Goal: Information Seeking & Learning: Find contact information

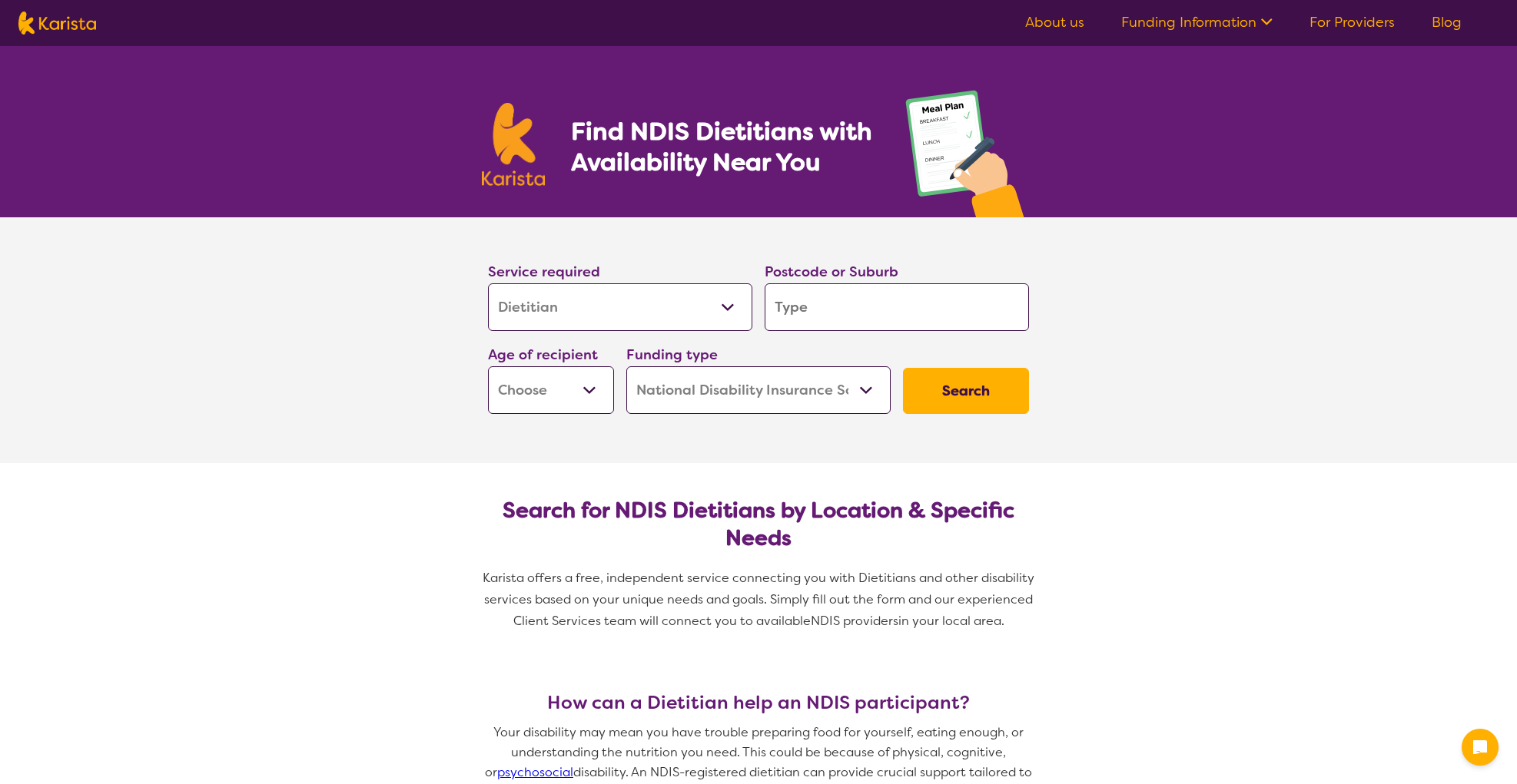
select select "Dietitian"
select select "NDIS"
select select "Dietitian"
select select "NDIS"
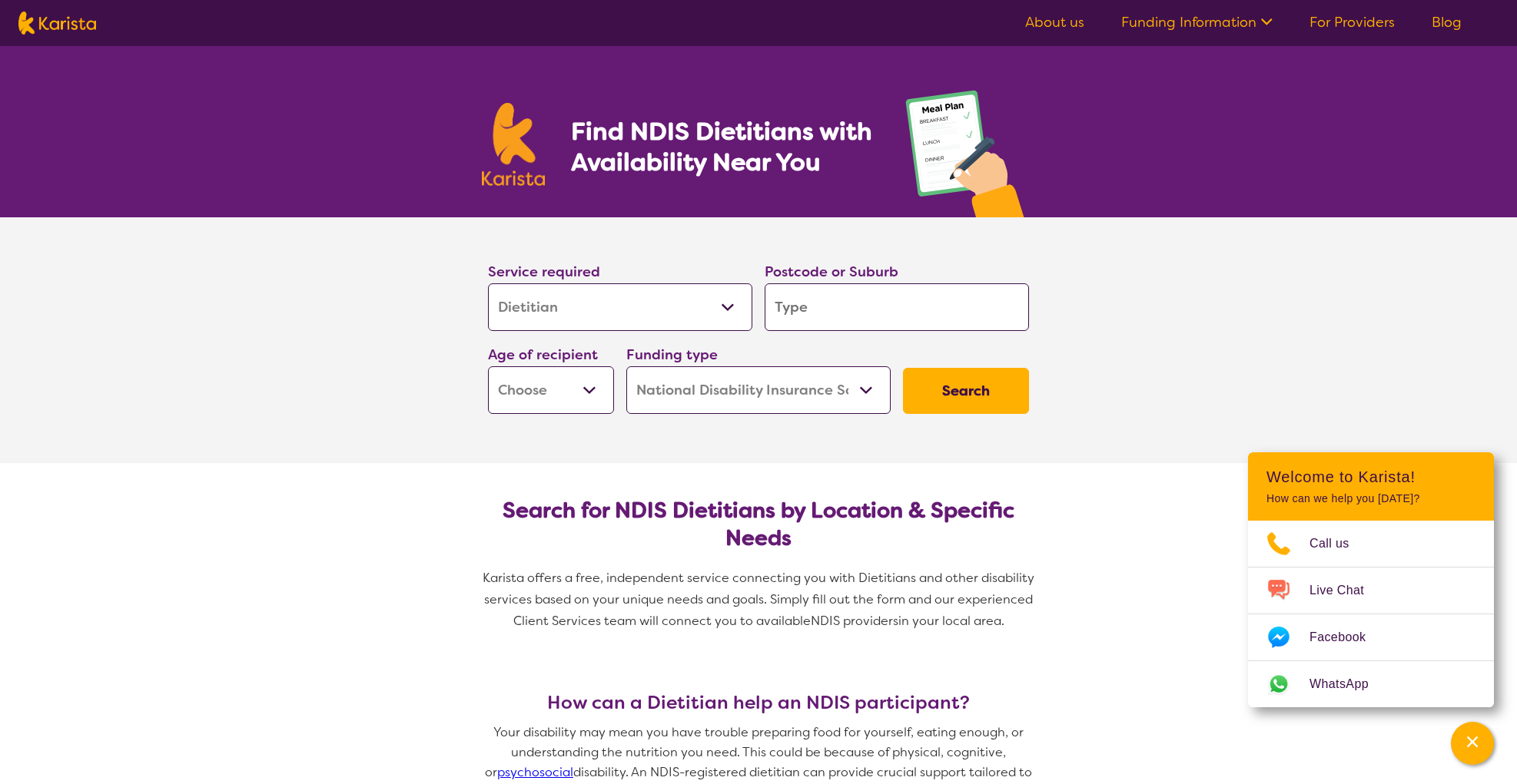
click at [806, 316] on input "search" at bounding box center [897, 307] width 265 height 47
type input "4"
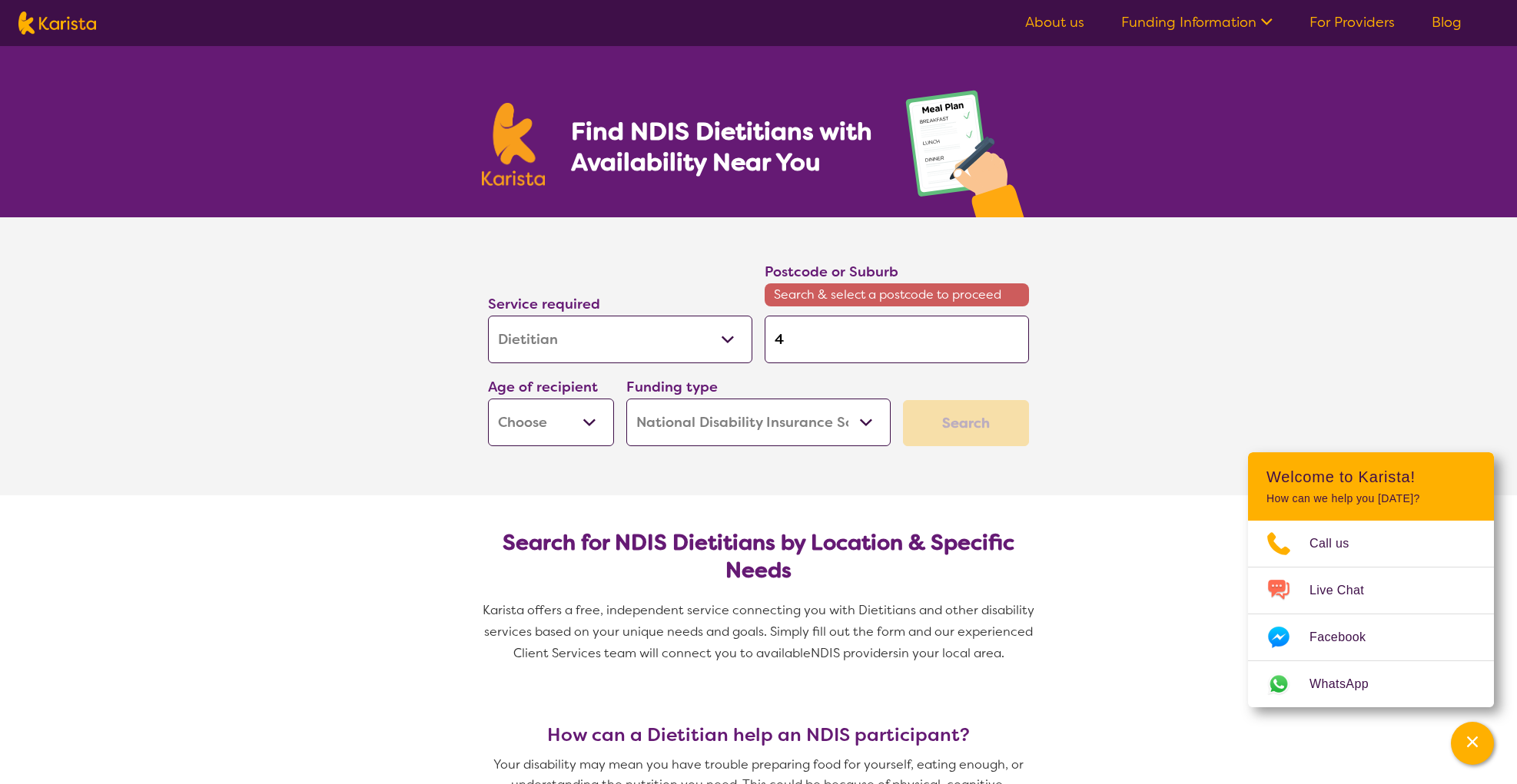
type input "45"
type input "451"
type input "4511"
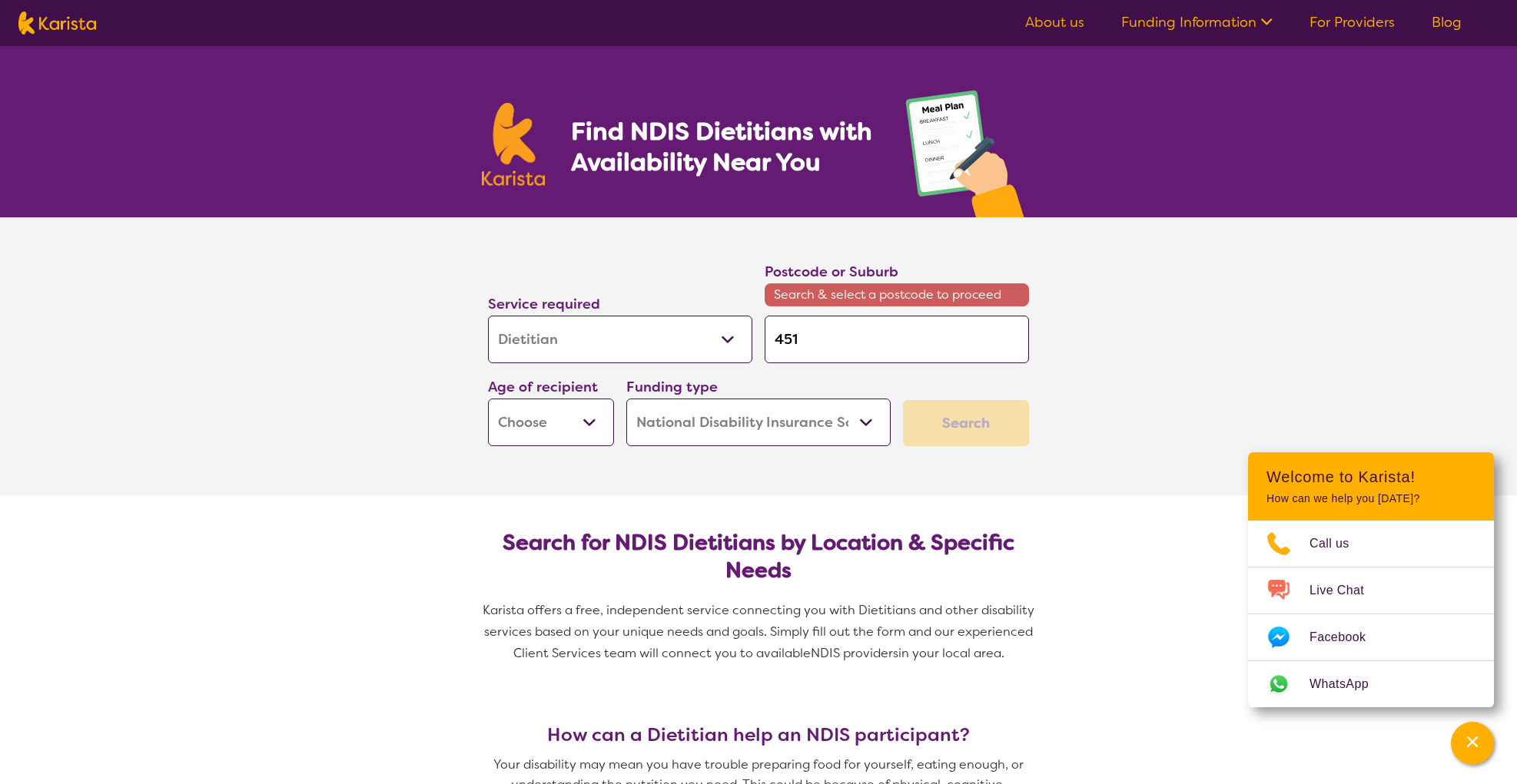
type input "4511"
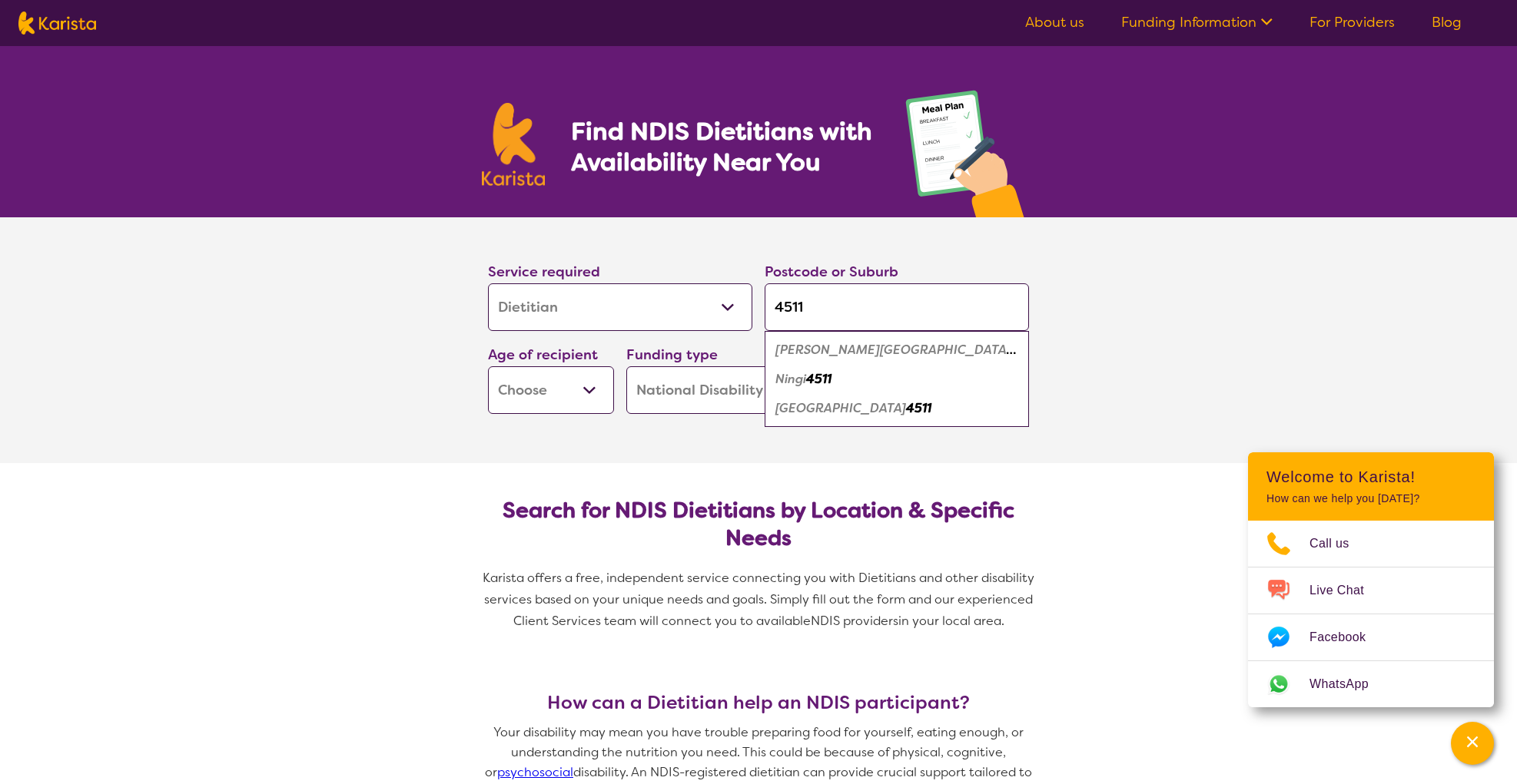
type input "4511"
click at [806, 374] on em "Ningi" at bounding box center [791, 379] width 31 height 16
select select "AS"
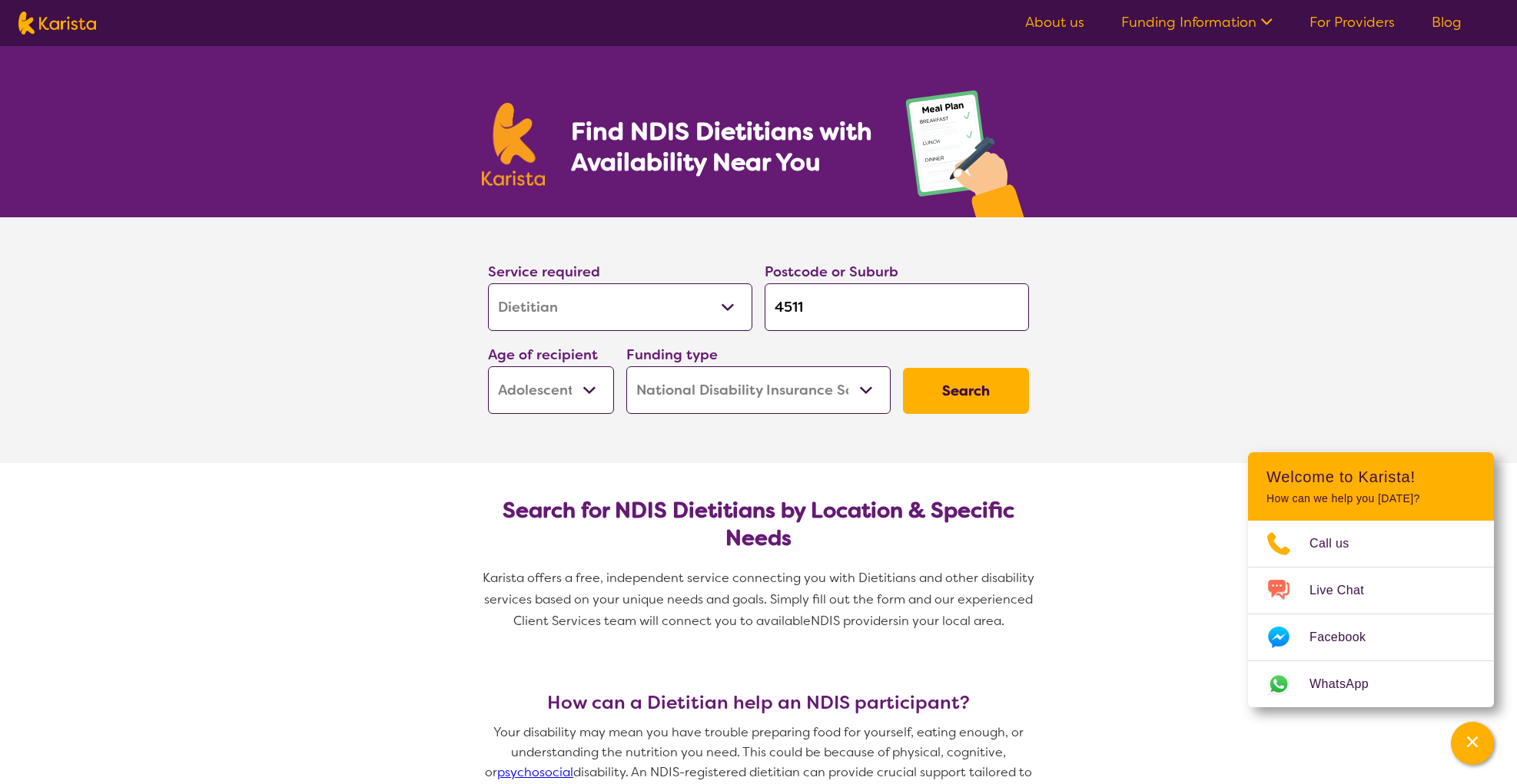
select select "AS"
click at [952, 392] on button "Search" at bounding box center [966, 391] width 126 height 46
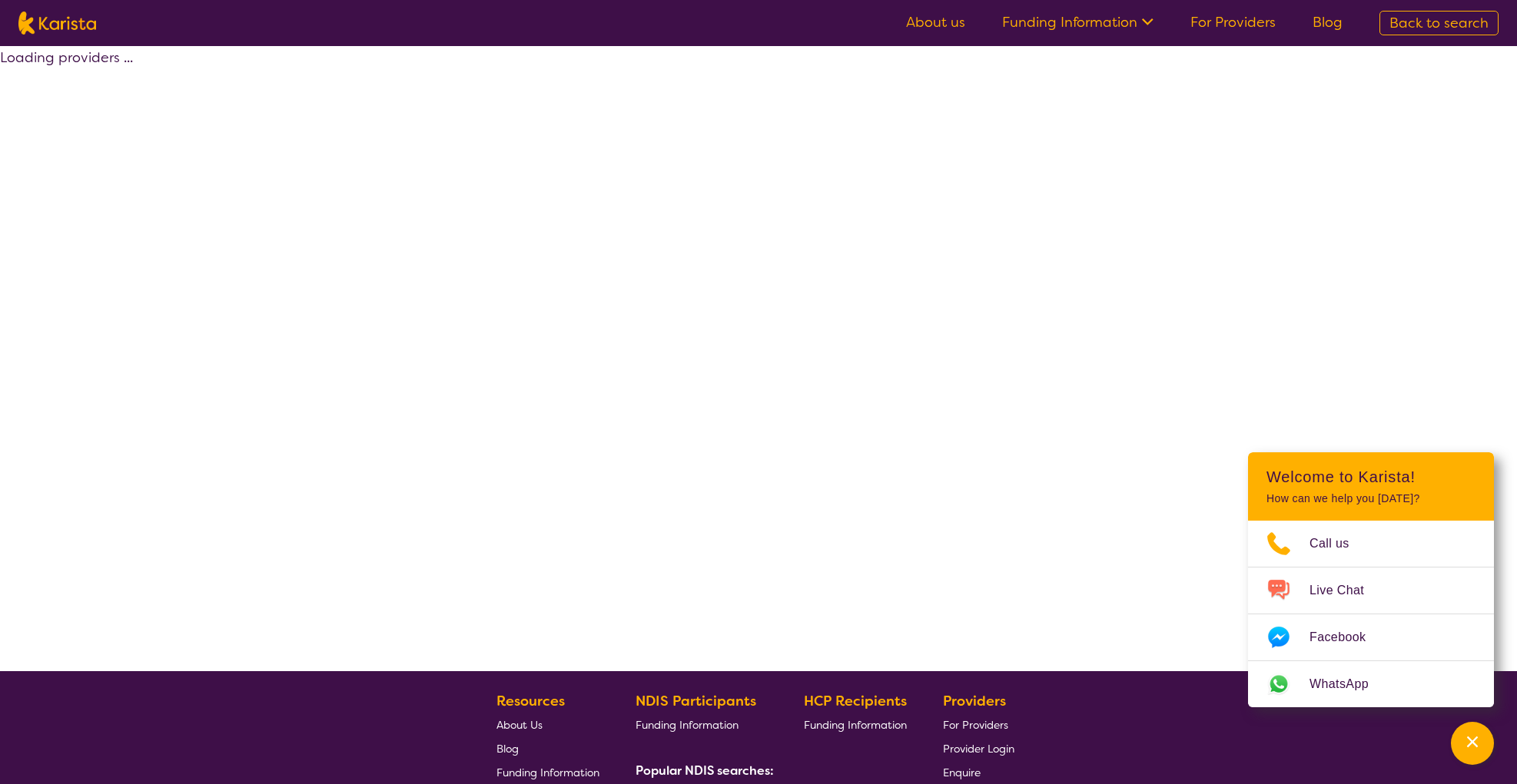
select select "by_score"
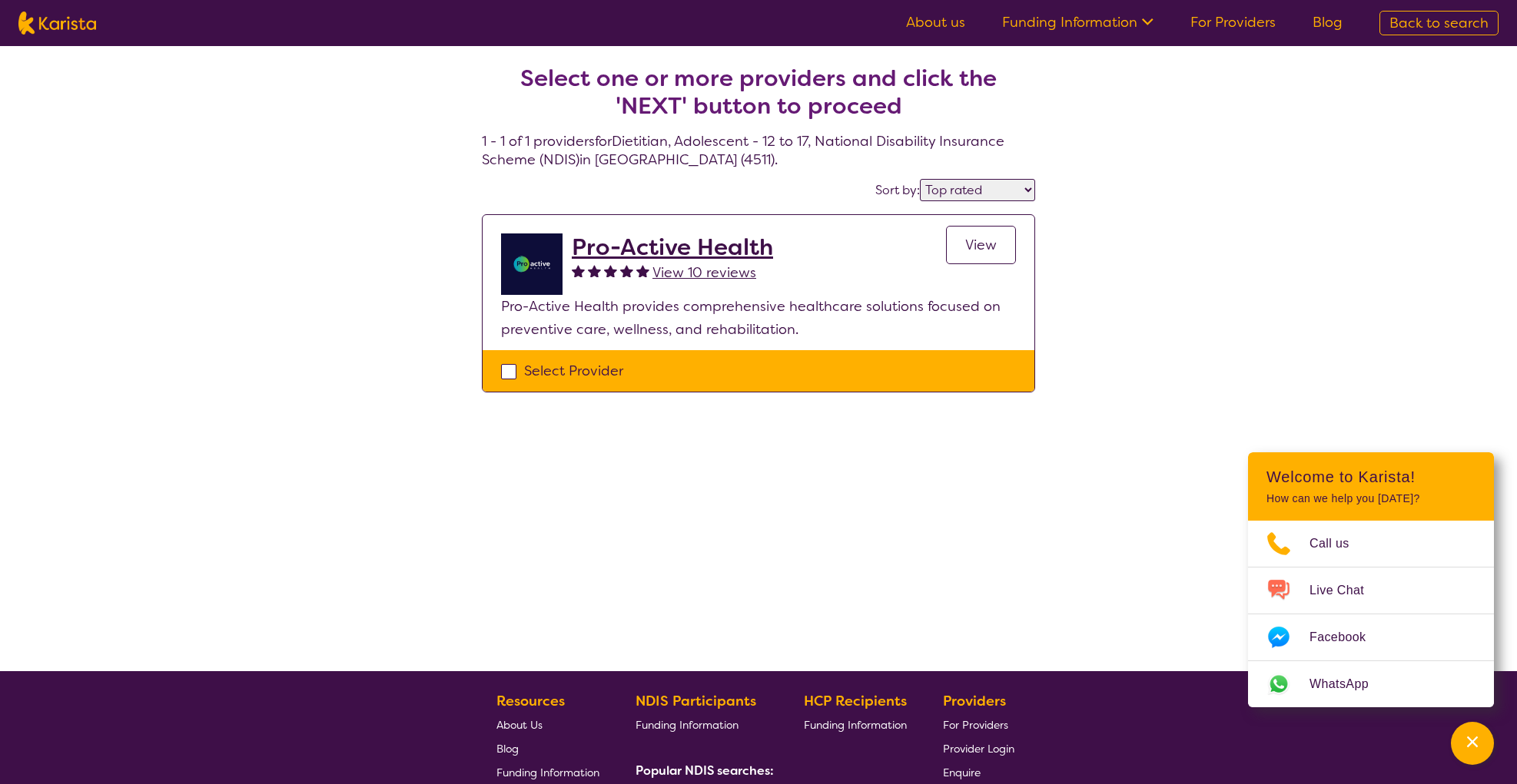
click at [631, 247] on h2 "Pro-Active Health" at bounding box center [672, 247] width 201 height 27
